Goal: Check status: Check status

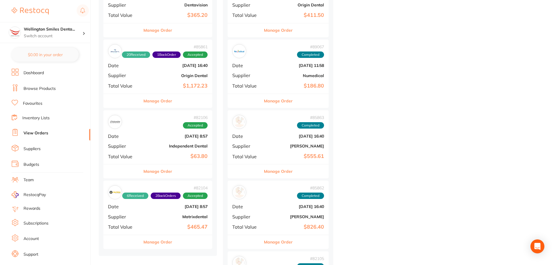
scroll to position [261, 0]
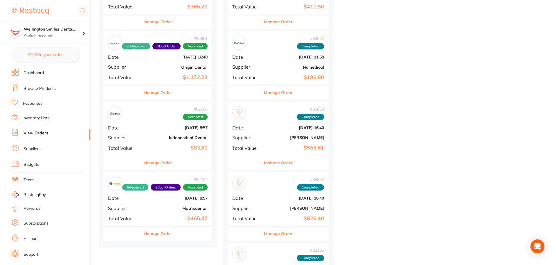
click at [156, 160] on button "Manage Order" at bounding box center [157, 163] width 29 height 14
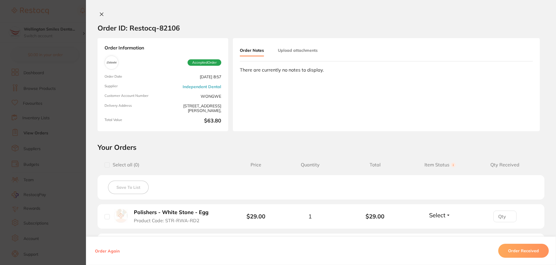
click at [99, 14] on icon at bounding box center [101, 14] width 5 height 5
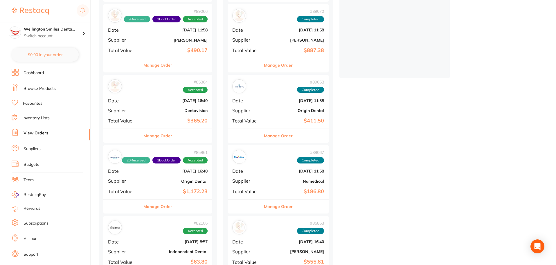
scroll to position [116, 0]
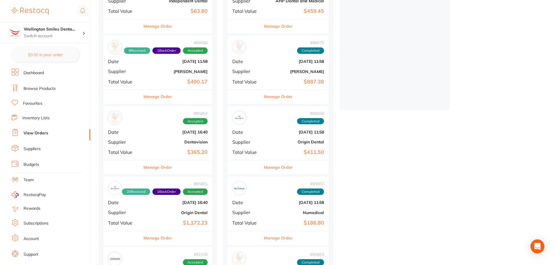
click at [159, 170] on button "Manage Order" at bounding box center [157, 167] width 29 height 14
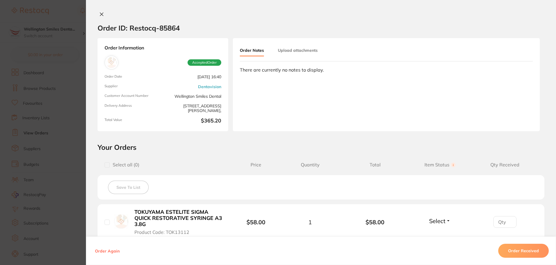
click at [98, 10] on div "Order ID: Restocq- 85864 Order Information Accepted Order Order Date [DATE] 16:…" at bounding box center [321, 132] width 470 height 265
click at [101, 12] on icon at bounding box center [101, 14] width 5 height 5
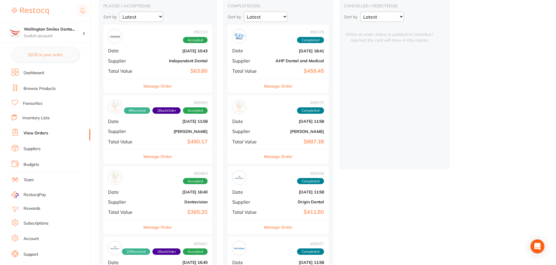
scroll to position [29, 0]
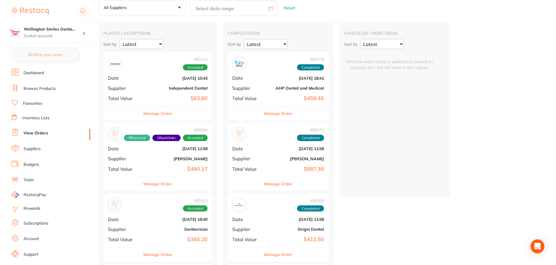
click at [170, 119] on button "Manage Order" at bounding box center [157, 113] width 29 height 14
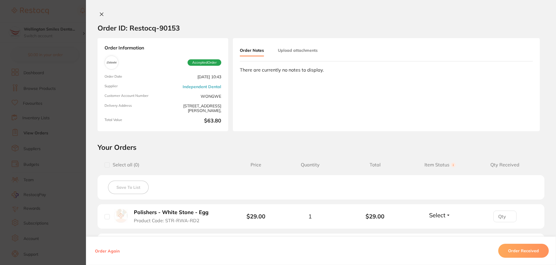
click at [101, 12] on button at bounding box center [102, 15] width 8 height 6
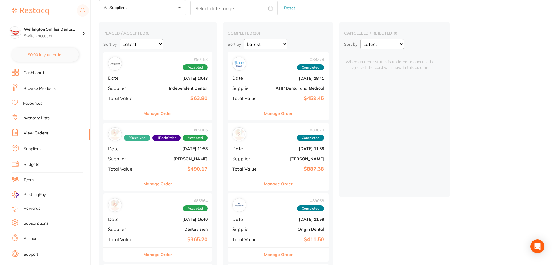
click at [162, 187] on button "Manage Order" at bounding box center [157, 184] width 29 height 14
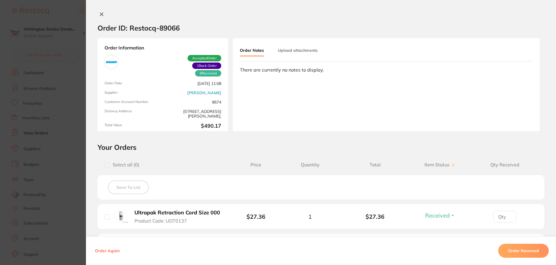
click at [100, 12] on icon at bounding box center [101, 14] width 5 height 5
